Goal: Transaction & Acquisition: Purchase product/service

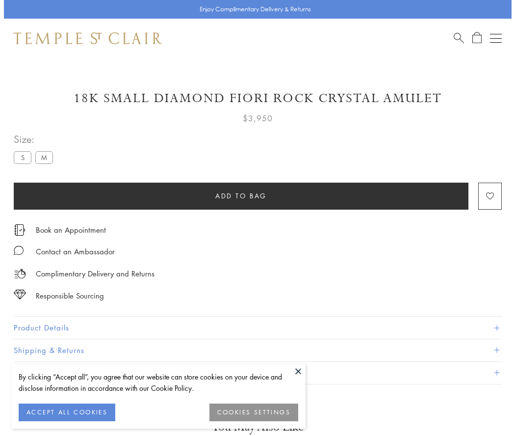
scroll to position [27, 0]
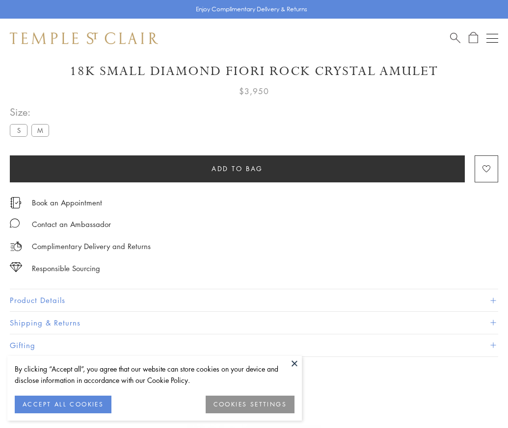
click at [237, 168] on span "Add to bag" at bounding box center [237, 168] width 52 height 11
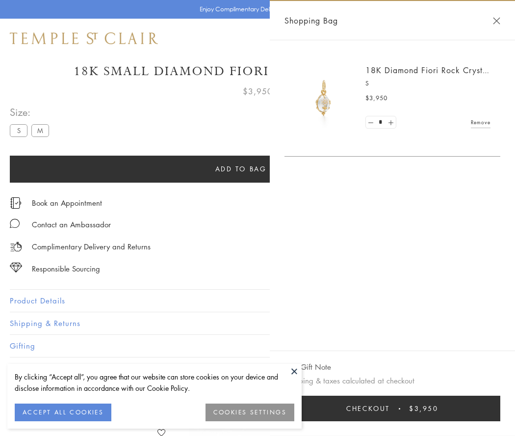
click at [390, 408] on span "Checkout" at bounding box center [368, 408] width 44 height 11
